Goal: Transaction & Acquisition: Purchase product/service

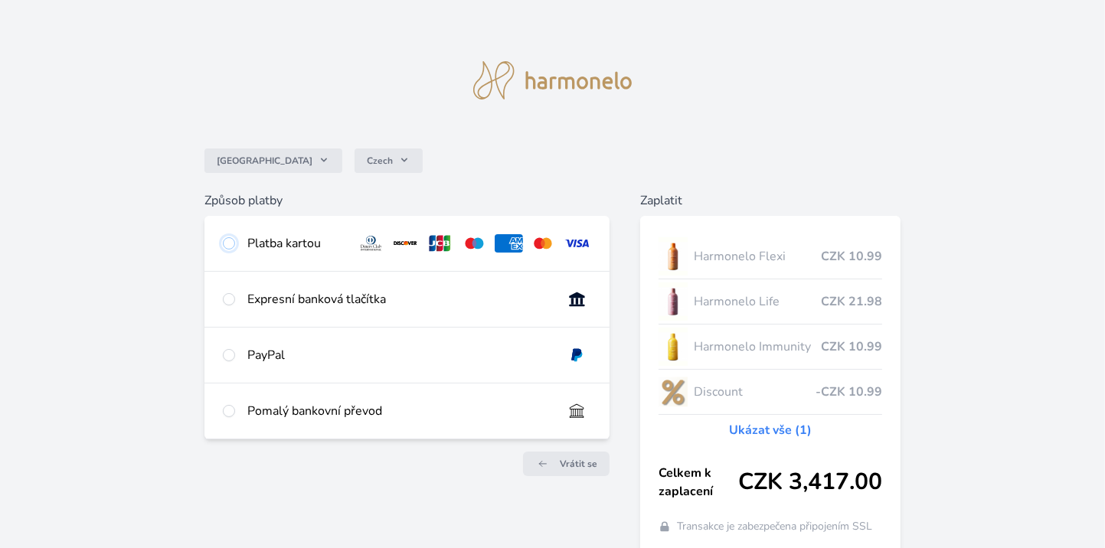
click at [228, 241] on input "radio" at bounding box center [229, 243] width 12 height 12
radio input "true"
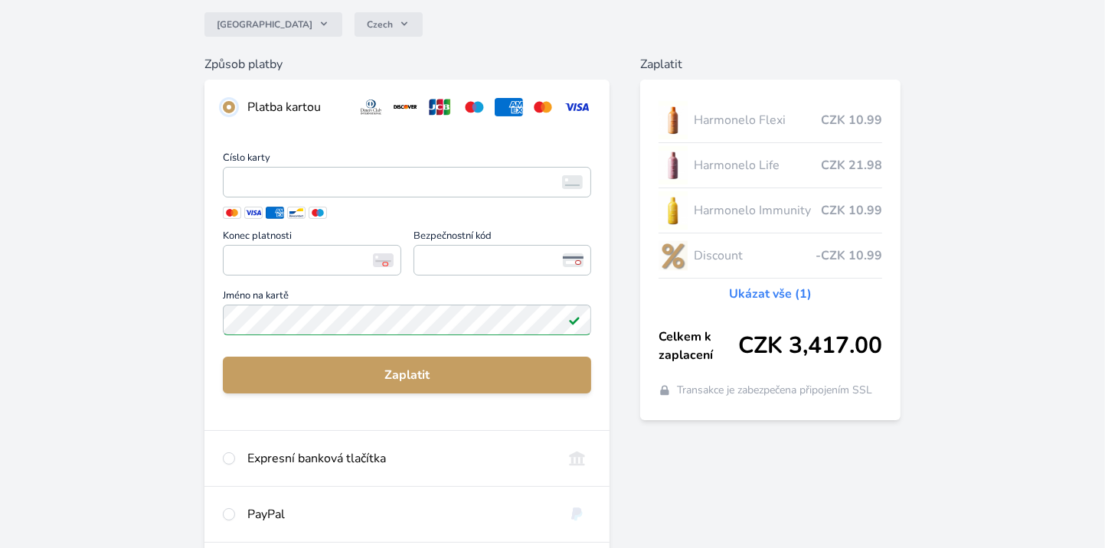
scroll to position [129, 0]
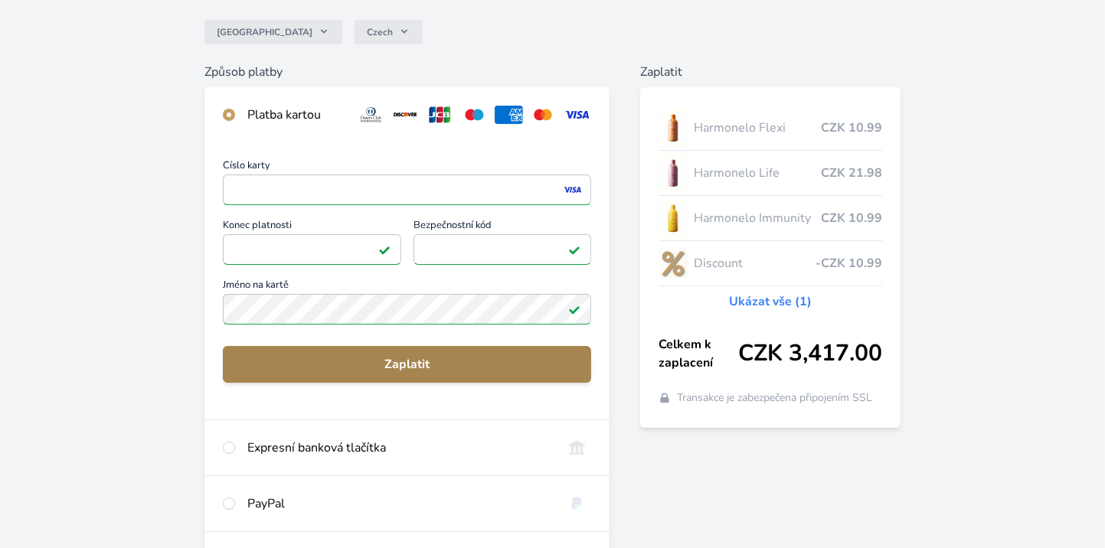
click at [398, 363] on span "Zaplatit" at bounding box center [407, 364] width 344 height 18
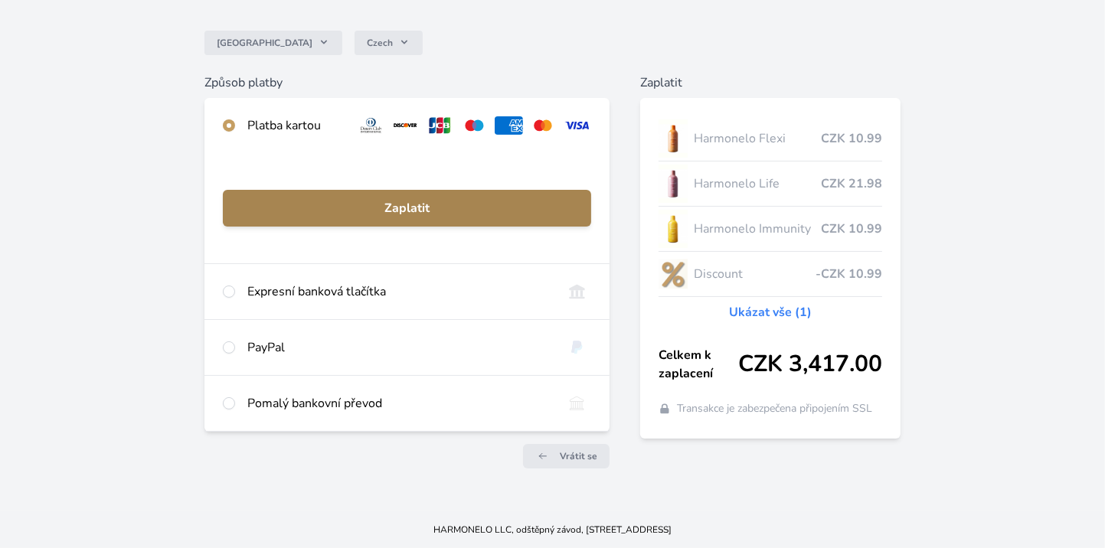
scroll to position [117, 0]
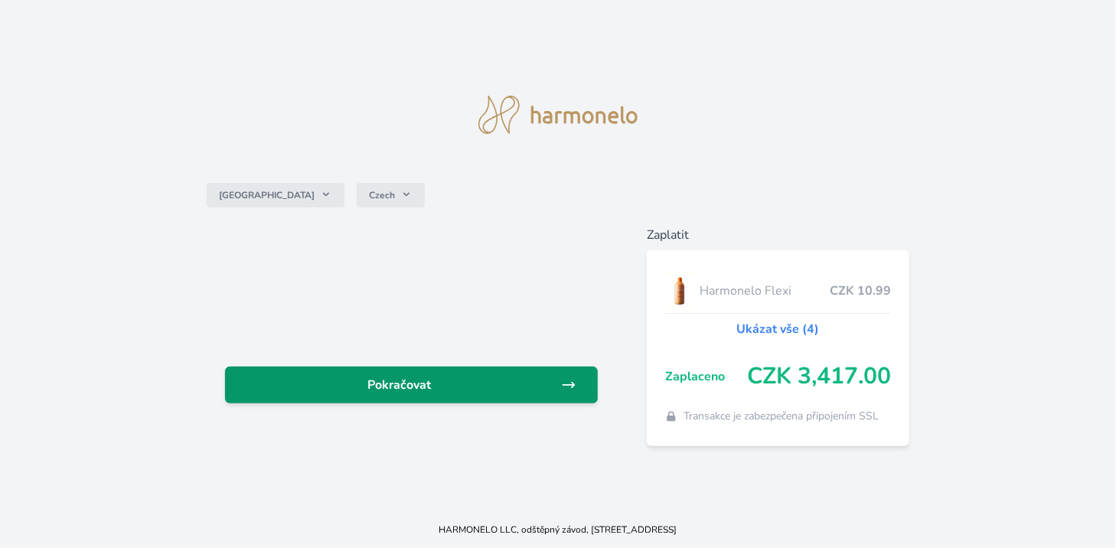
click at [421, 383] on span "Pokračovat" at bounding box center [399, 385] width 324 height 18
